Goal: Task Accomplishment & Management: Manage account settings

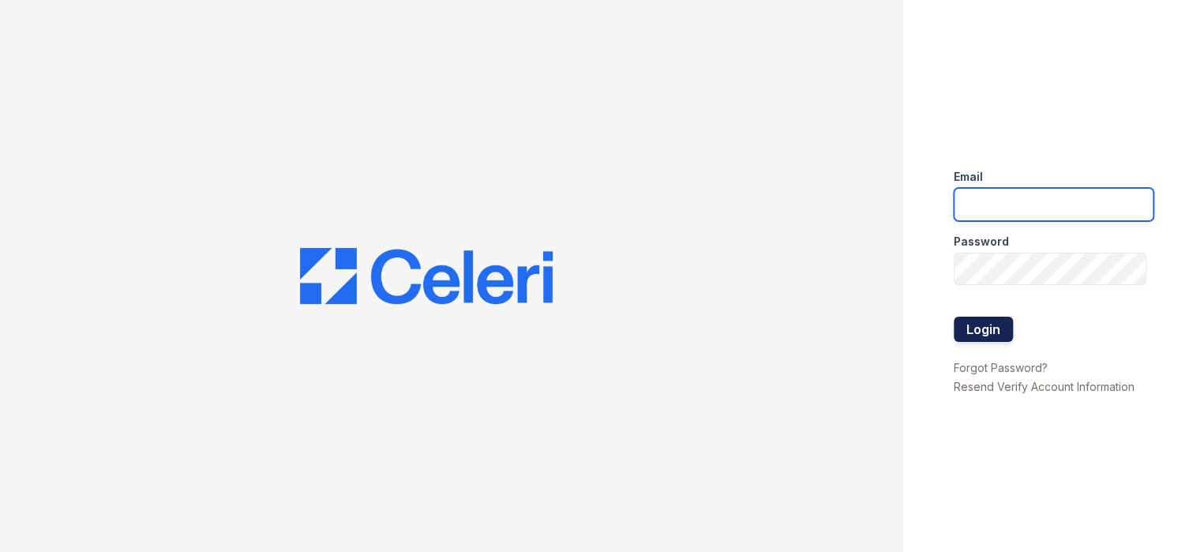
type input "prescottpark1@cafmanagement.com"
click at [991, 324] on button "Login" at bounding box center [983, 329] width 59 height 25
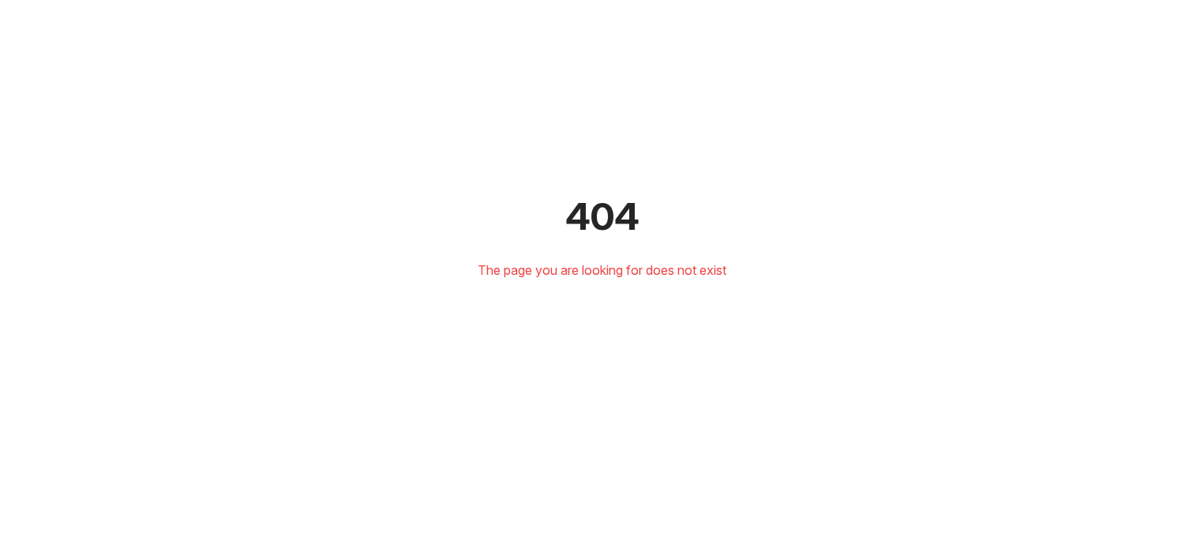
click at [599, 267] on div "The page you are looking for does not exist" at bounding box center [602, 270] width 1141 height 19
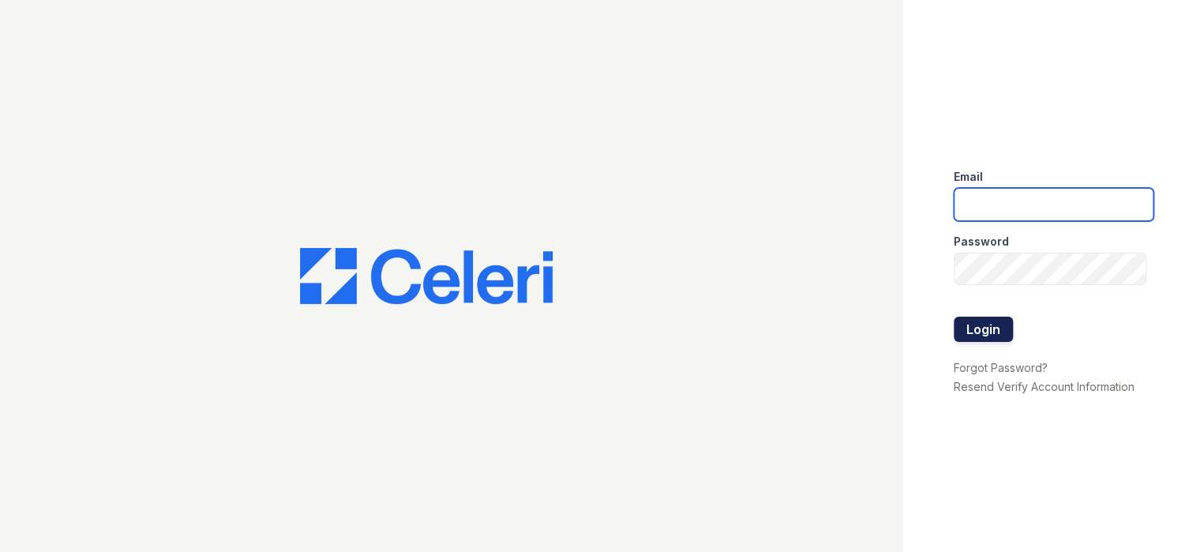
type input "[EMAIL_ADDRESS][DOMAIN_NAME]"
click at [985, 325] on button "Login" at bounding box center [983, 329] width 59 height 25
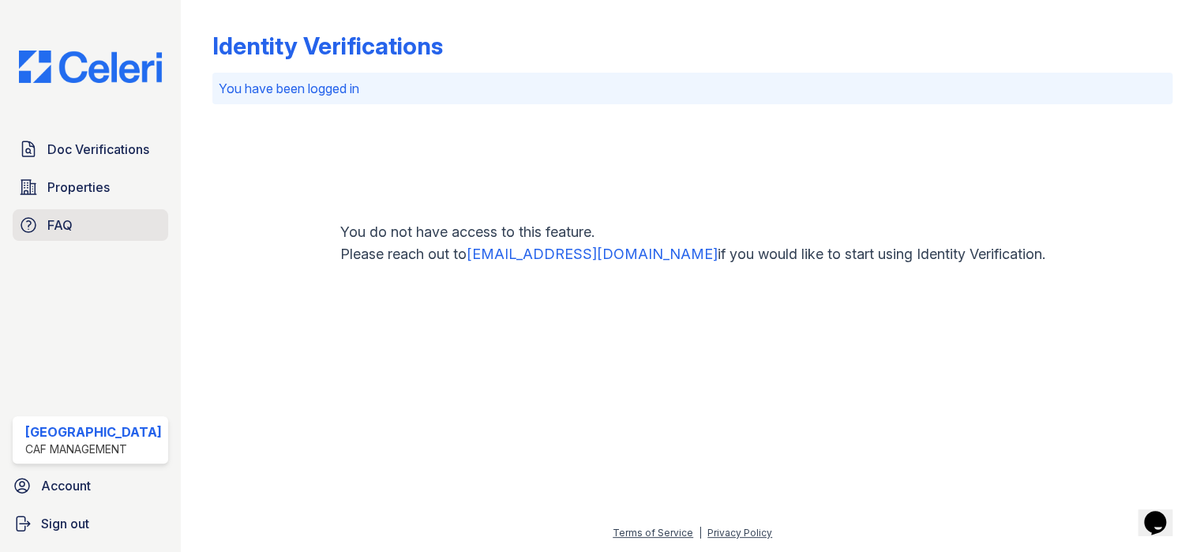
click at [55, 225] on span "FAQ" at bounding box center [59, 225] width 25 height 19
